Goal: Communication & Community: Answer question/provide support

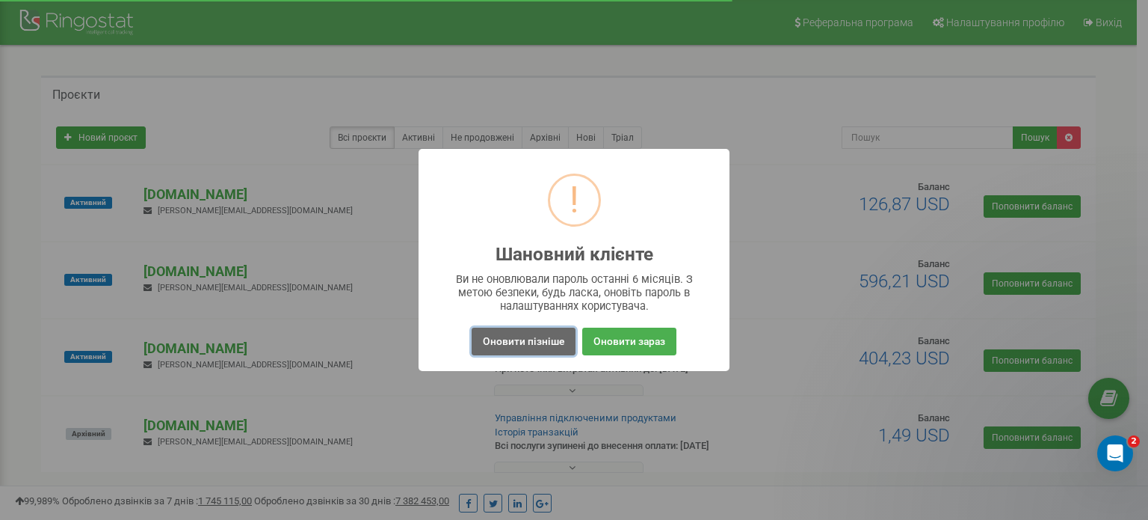
click at [534, 336] on button "Оновити пізніше" at bounding box center [524, 341] width 104 height 28
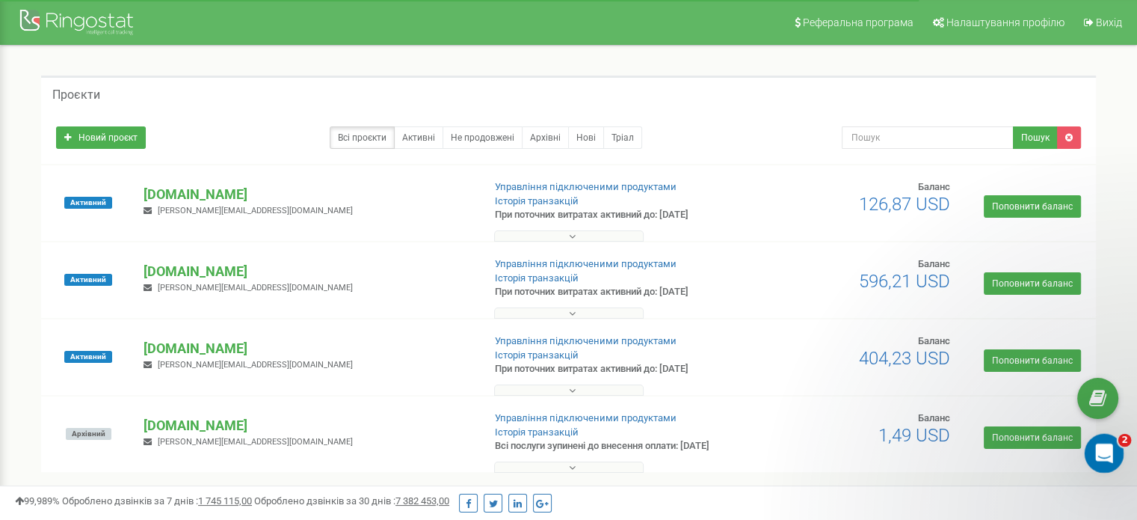
click at [1090, 446] on div "Открыть службу сообщений Intercom" at bounding box center [1101, 450] width 49 height 49
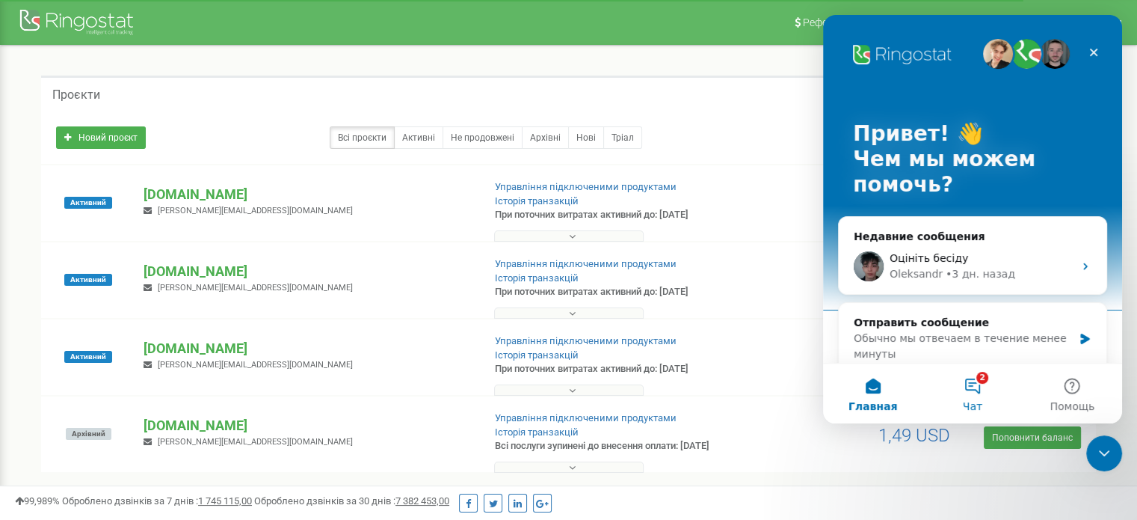
click at [979, 385] on button "2 Чат" at bounding box center [972, 393] width 99 height 60
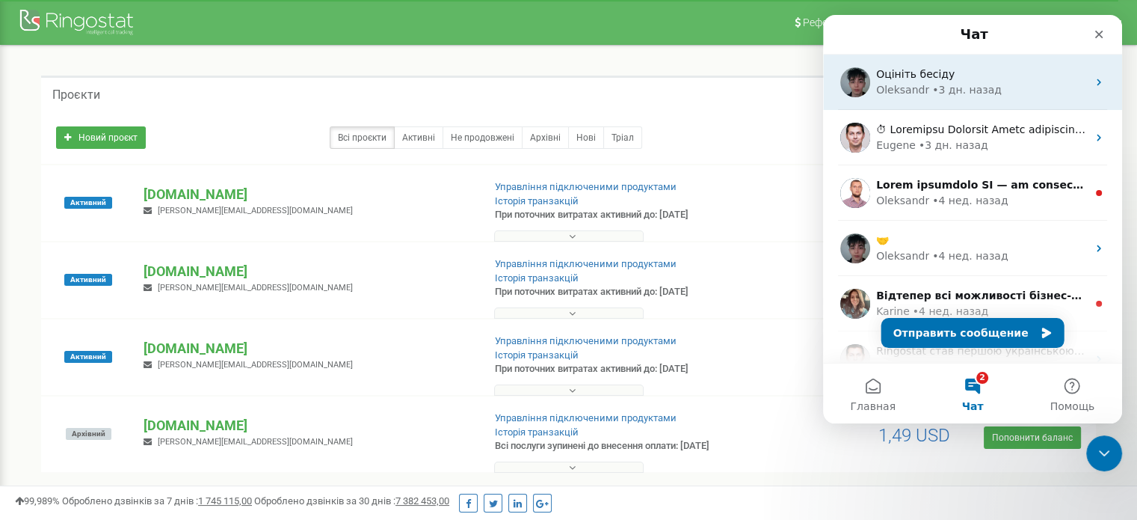
click at [979, 78] on div "Оцініть бесіду" at bounding box center [981, 75] width 211 height 16
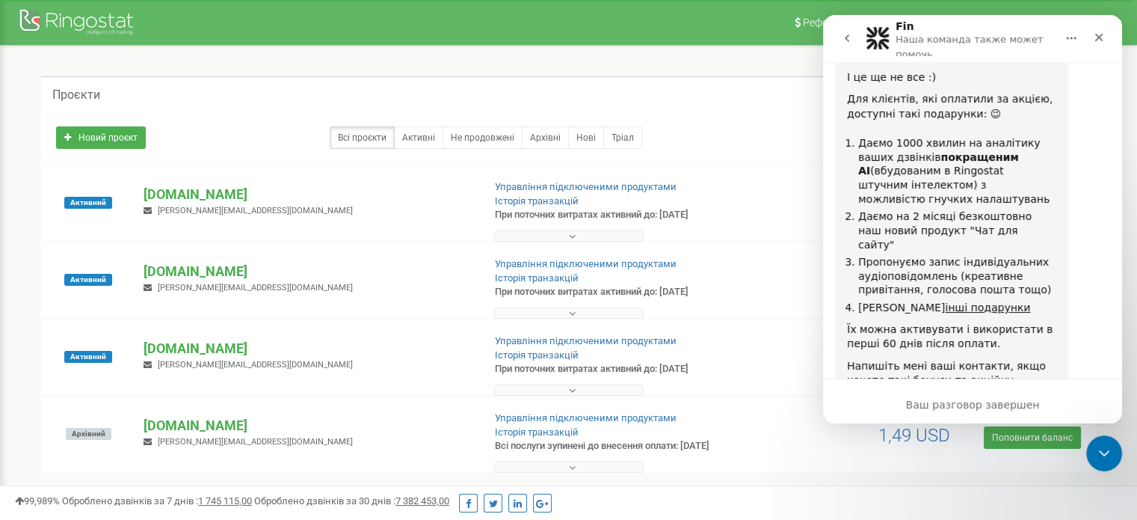
scroll to position [3966, 0]
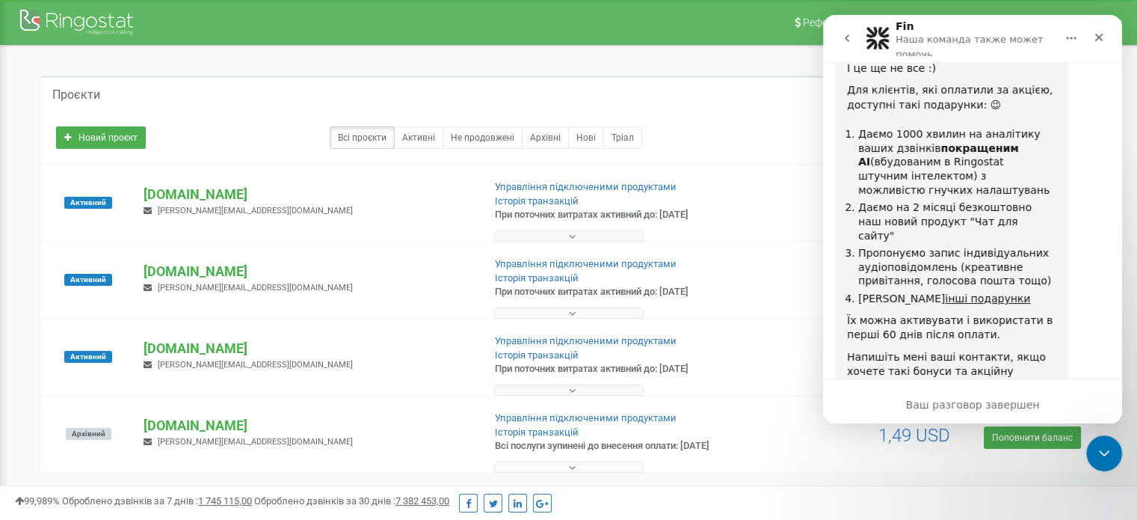
click at [919, 453] on div "Допоможіть користувачеві Oleksandr зрозуміти, як він справляється:" at bounding box center [951, 467] width 209 height 29
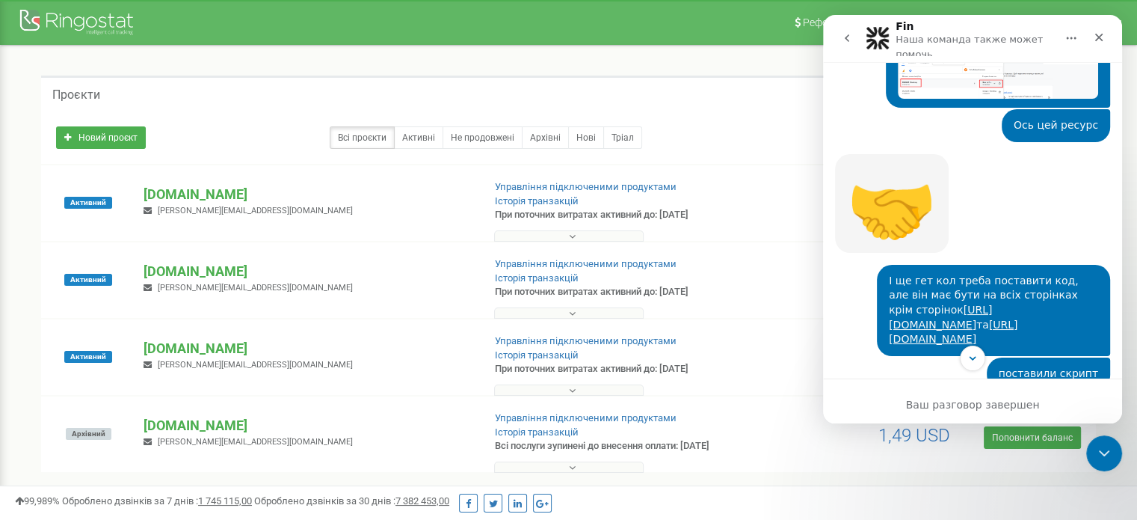
scroll to position [2261, 0]
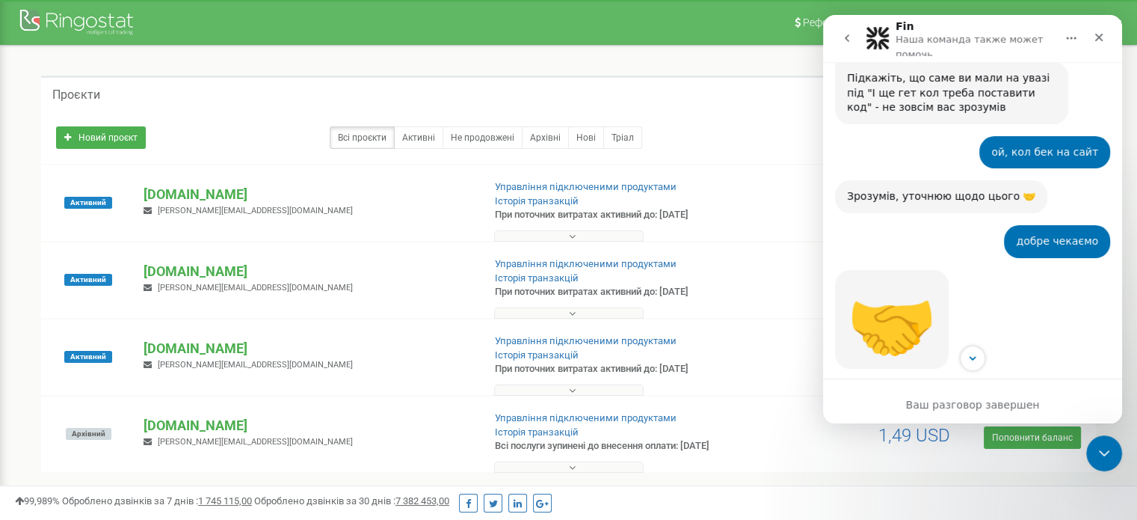
click at [851, 38] on icon "go back" at bounding box center [847, 38] width 12 height 12
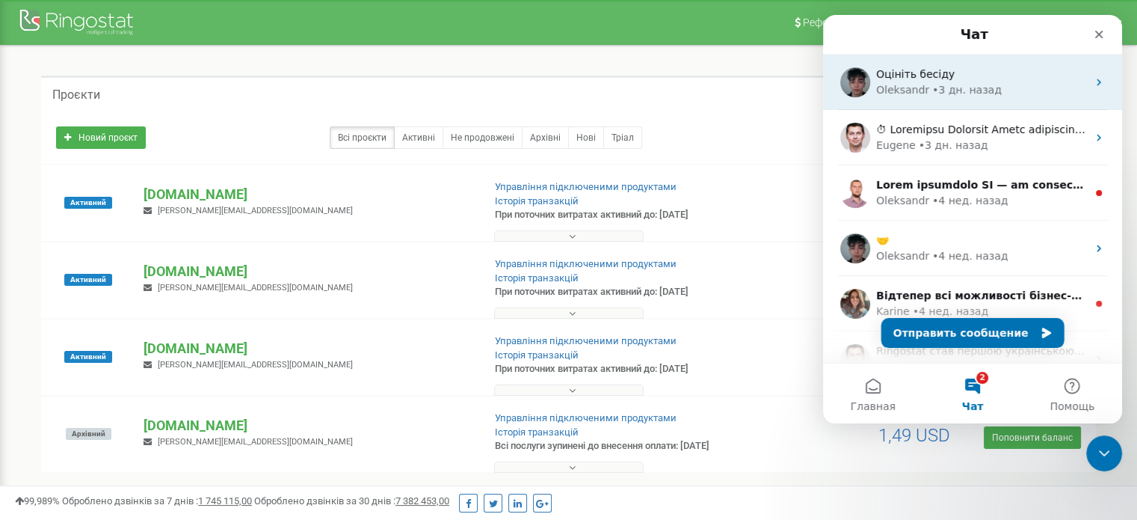
scroll to position [0, 0]
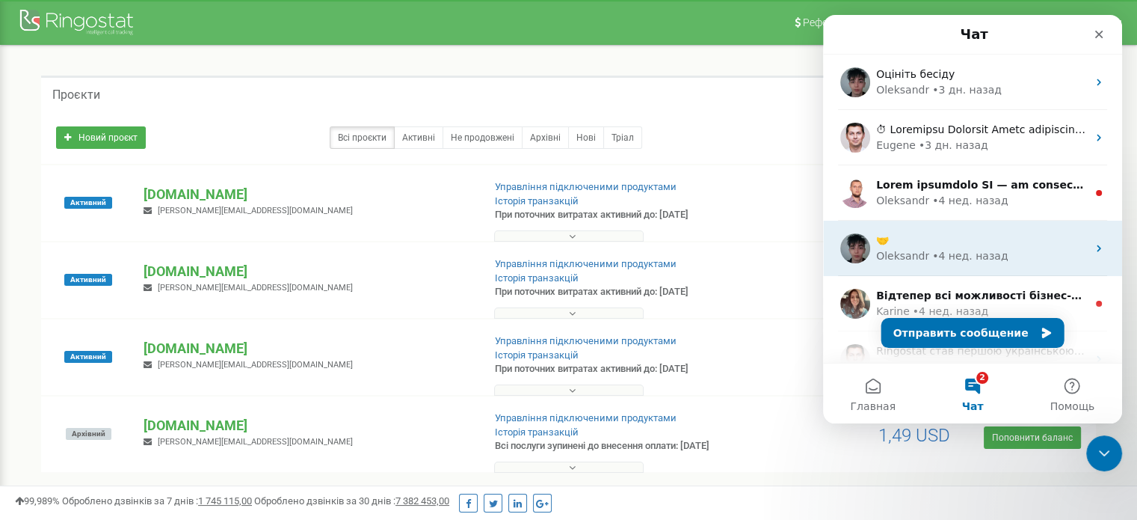
click at [937, 243] on div "🤝" at bounding box center [981, 241] width 211 height 16
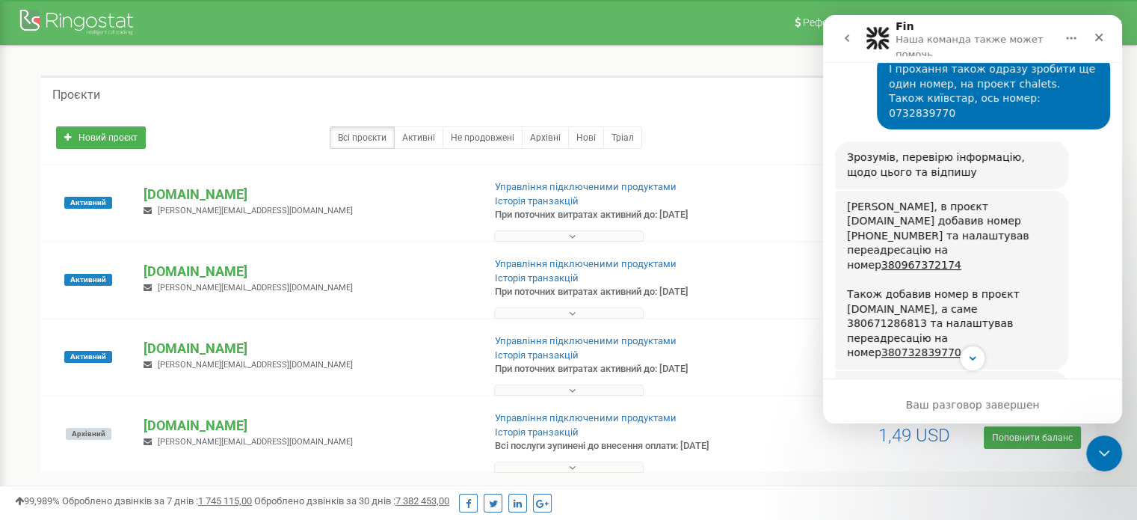
scroll to position [1216, 0]
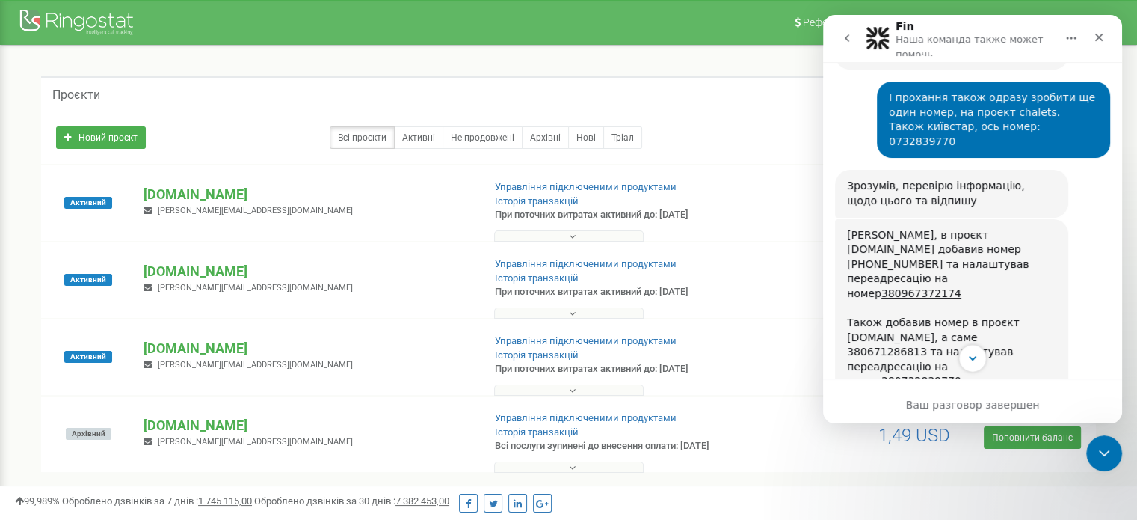
click at [967, 360] on icon "Scroll to bottom" at bounding box center [972, 357] width 13 height 13
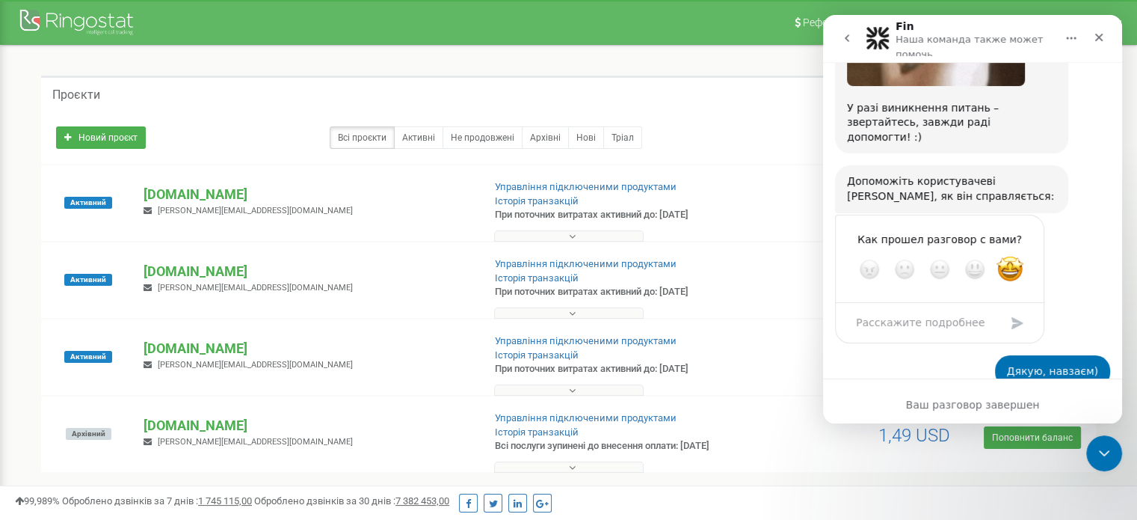
scroll to position [1889, 0]
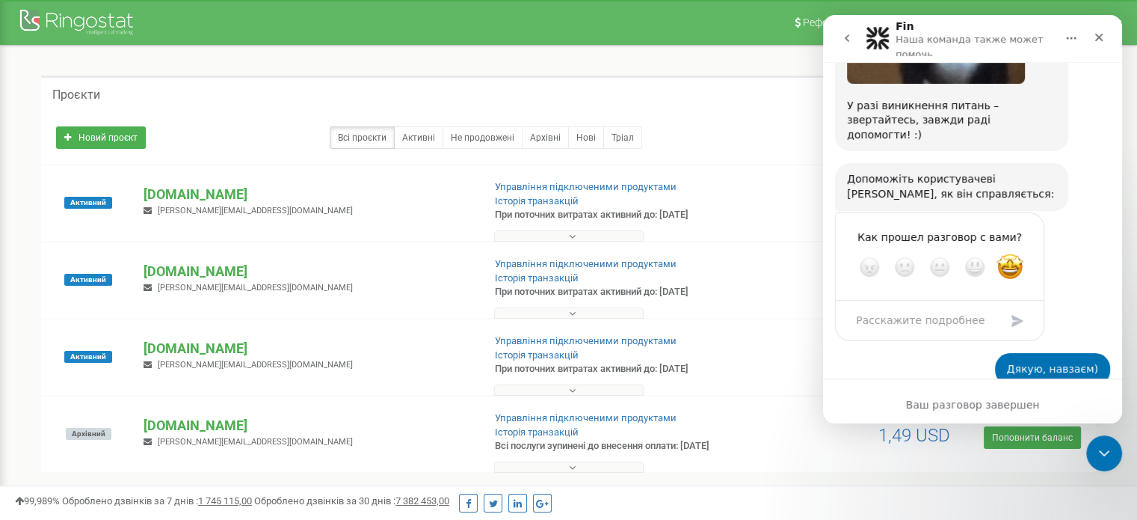
click at [970, 403] on div "Ваш разговор завершен" at bounding box center [972, 405] width 299 height 16
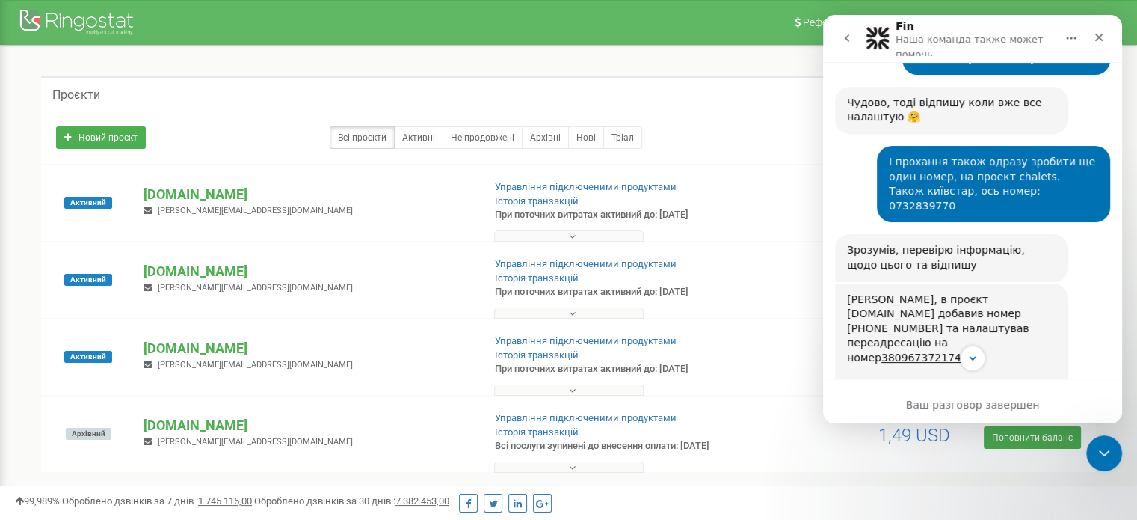
scroll to position [1142, 0]
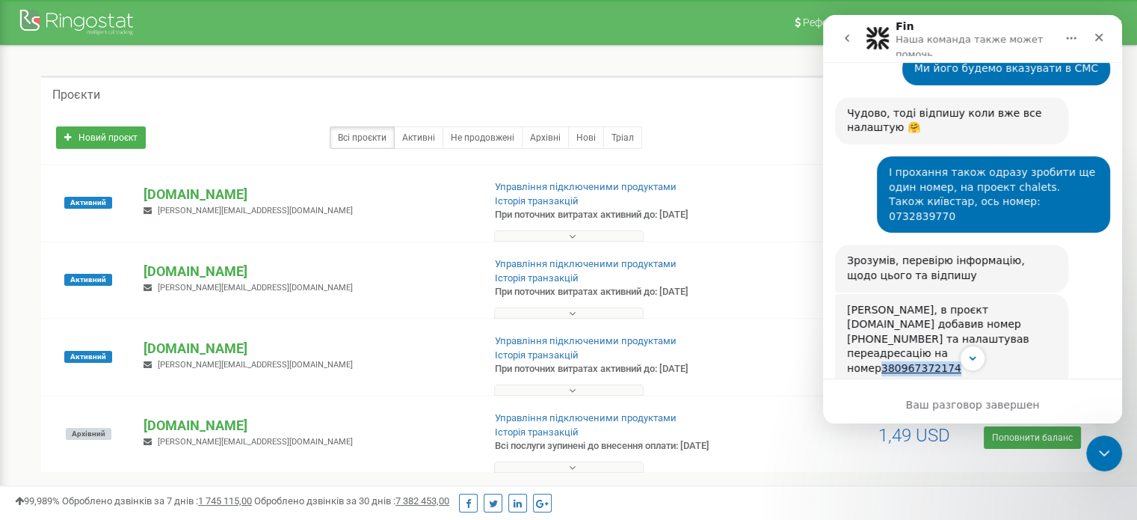
drag, startPoint x: 932, startPoint y: 236, endPoint x: 846, endPoint y: 234, distance: 86.0
click at [846, 294] on div "Готово, в проєкт vedmedycya.com.ua добавив номер +380671245938 та налаштував пе…" at bounding box center [951, 383] width 233 height 179
copy link "380967372174"
drag, startPoint x: 946, startPoint y: 310, endPoint x: 844, endPoint y: 313, distance: 101.7
click at [844, 313] on div "Готово, в проєкт vedmedycya.com.ua добавив номер +380671245938 та налаштував пе…" at bounding box center [951, 383] width 233 height 179
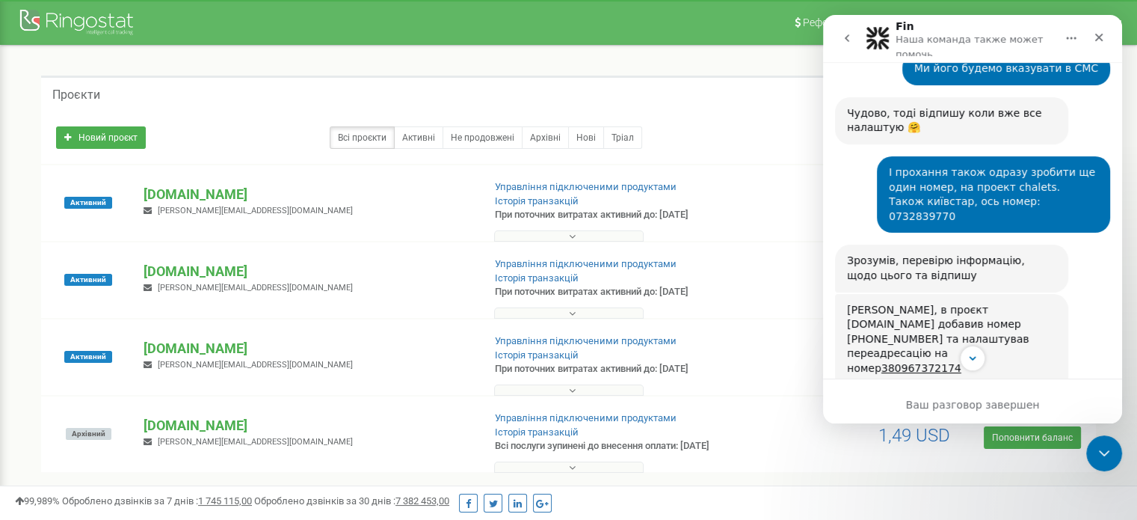
copy link "380732839770"
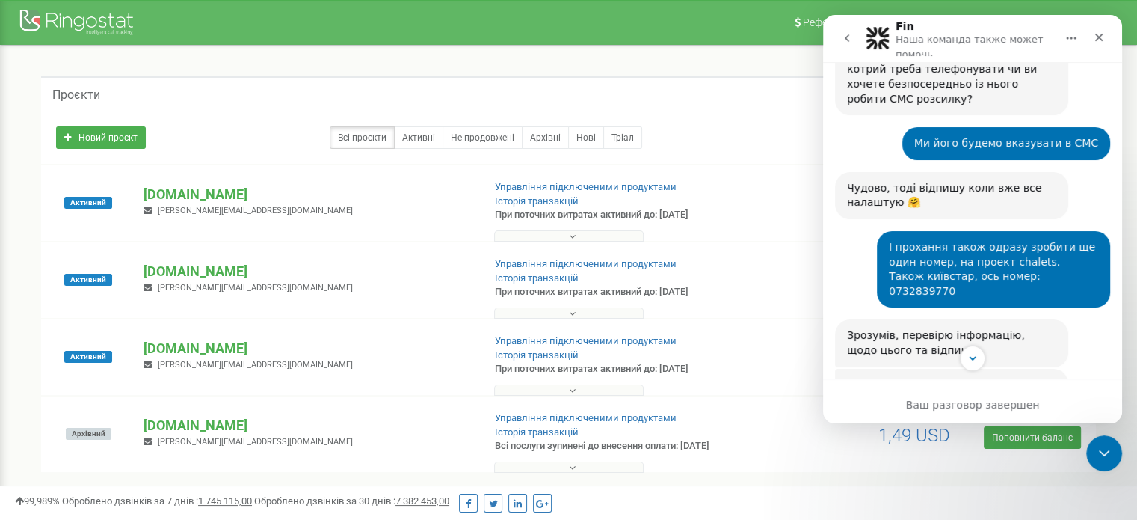
click at [944, 240] on div "І прохання також одразу зробити ще один номер, на проект chalets. Також київста…" at bounding box center [993, 269] width 209 height 58
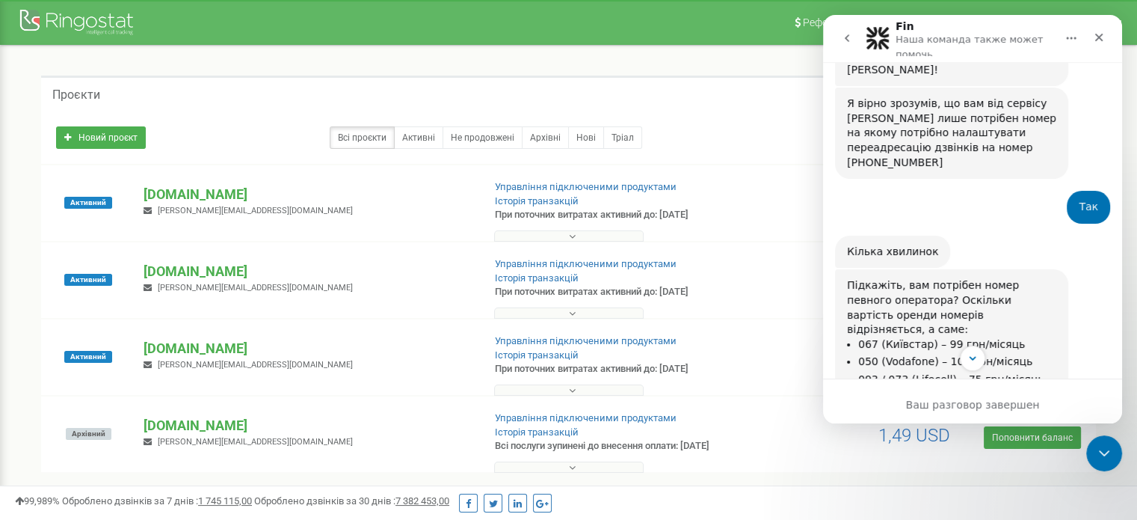
scroll to position [544, 0]
click at [834, 38] on button "go back" at bounding box center [847, 38] width 28 height 28
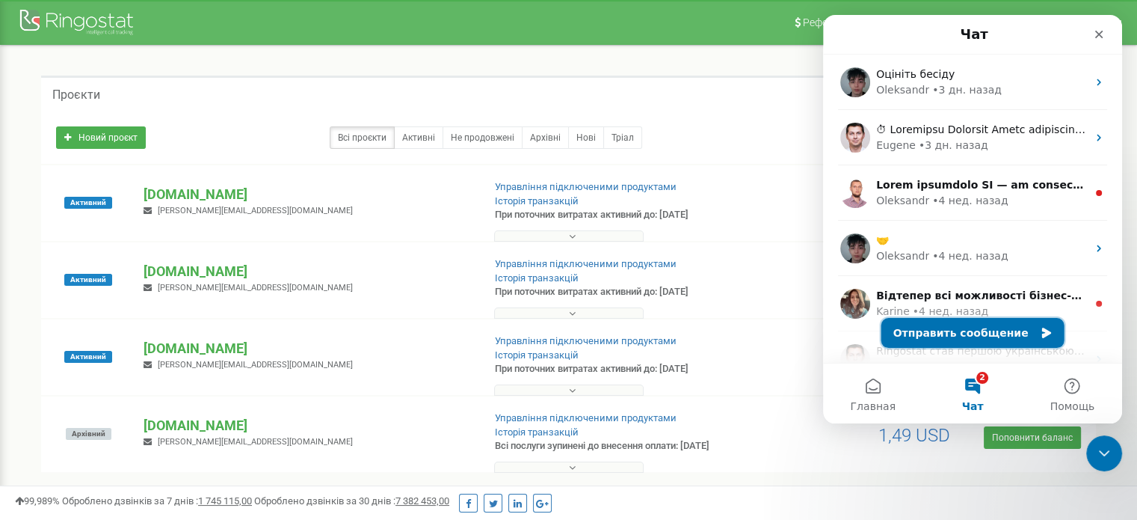
click at [970, 328] on button "Отправить сообщение" at bounding box center [972, 333] width 183 height 30
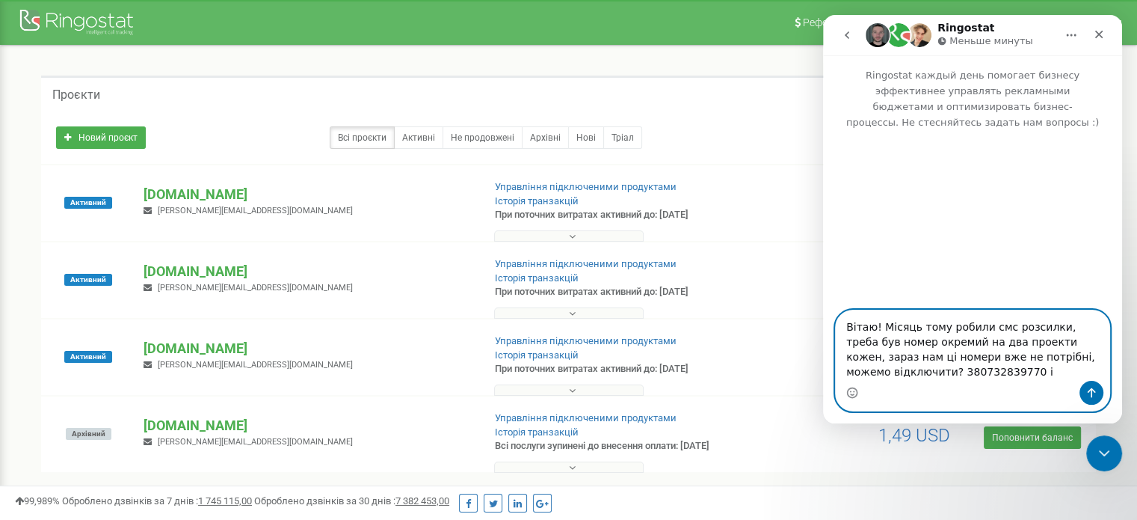
paste textarea "380967372174"
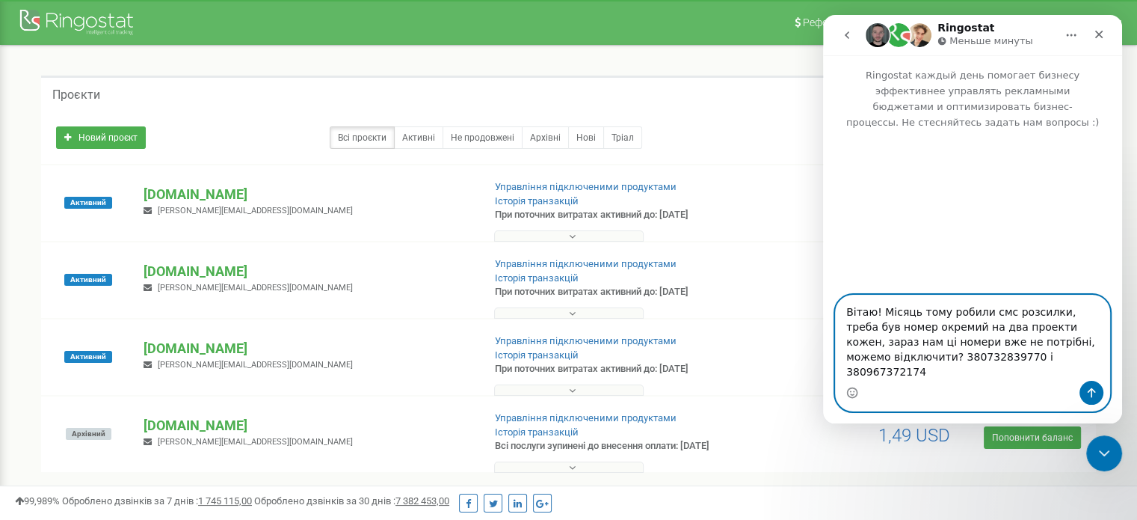
click at [982, 356] on textarea "Вітаю! Місяць тому робили смс розсилки, треба був номер окремий на два проекти …" at bounding box center [973, 337] width 274 height 85
type textarea "Вітаю! Місяць тому робили смс розсилки, треба був номер окремий на два проекти …"
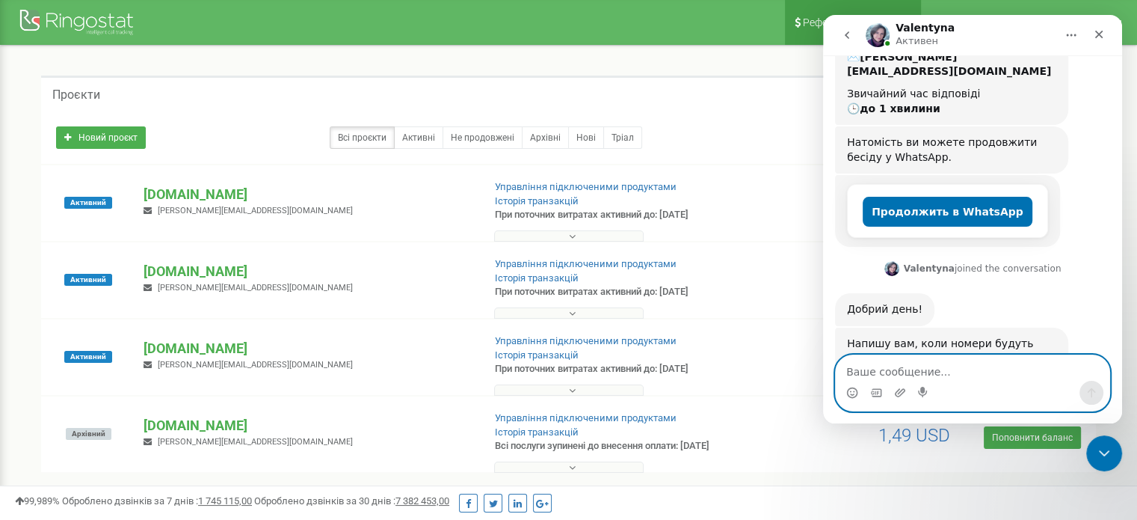
scroll to position [259, 0]
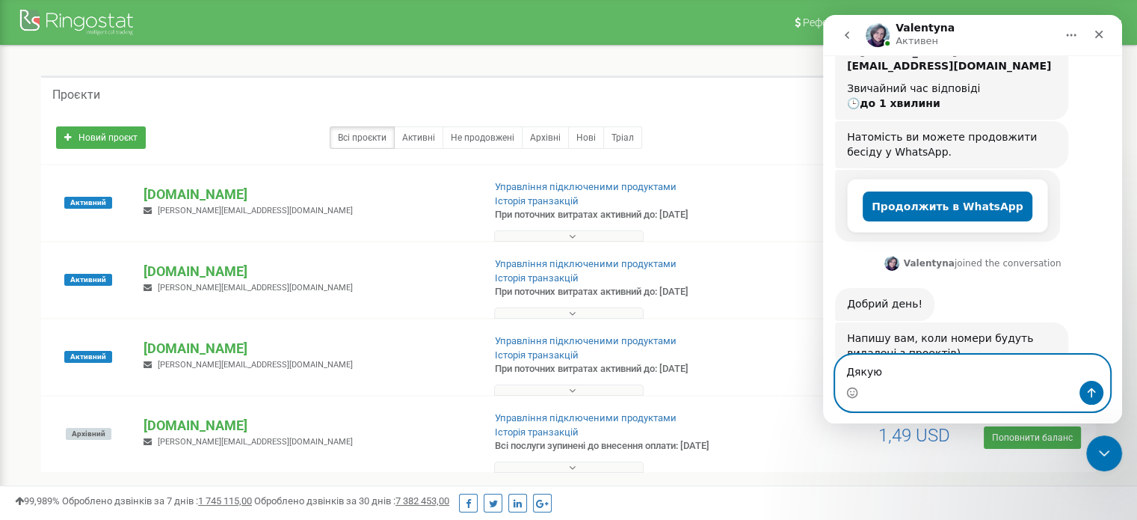
type textarea "Дякую)"
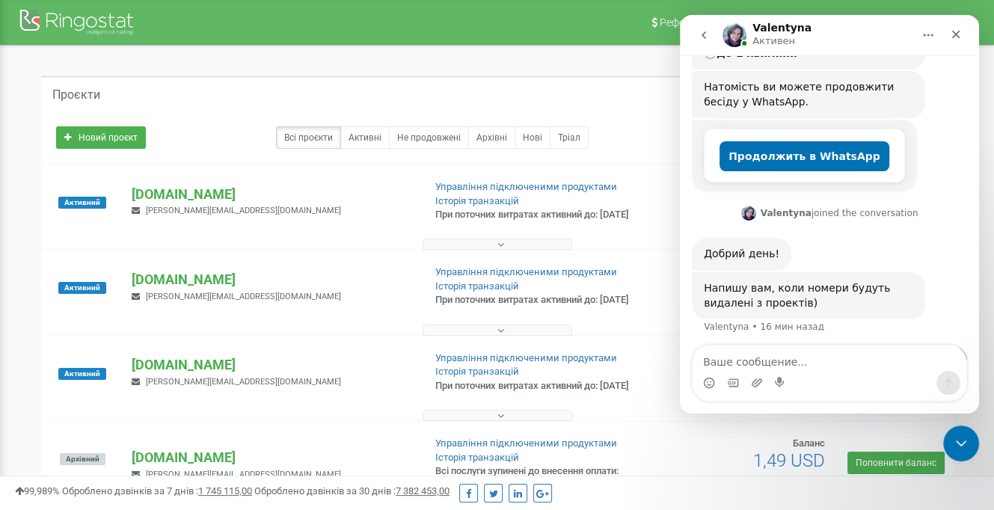
scroll to position [314, 0]
